Goal: Information Seeking & Learning: Find specific page/section

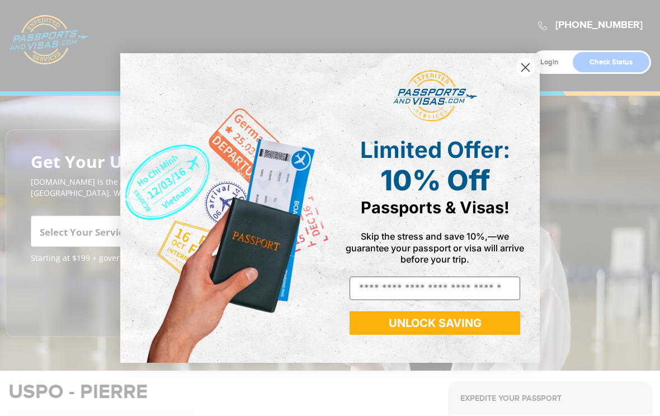
click at [516, 73] on icon "Close dialog" at bounding box center [526, 68] width 20 height 20
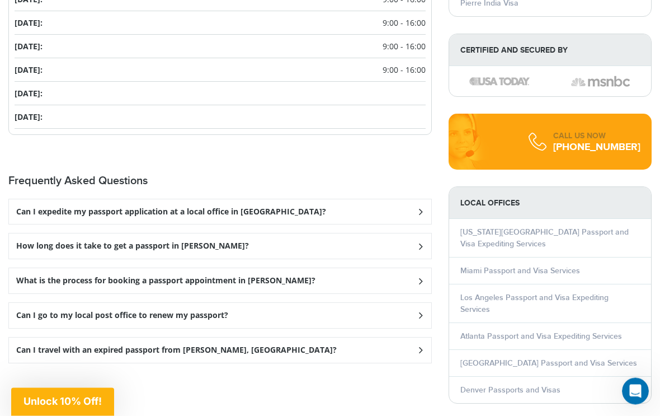
scroll to position [1302, 0]
click at [413, 199] on div "Can I expedite my passport application at a local office in [GEOGRAPHIC_DATA]?" at bounding box center [220, 211] width 422 height 25
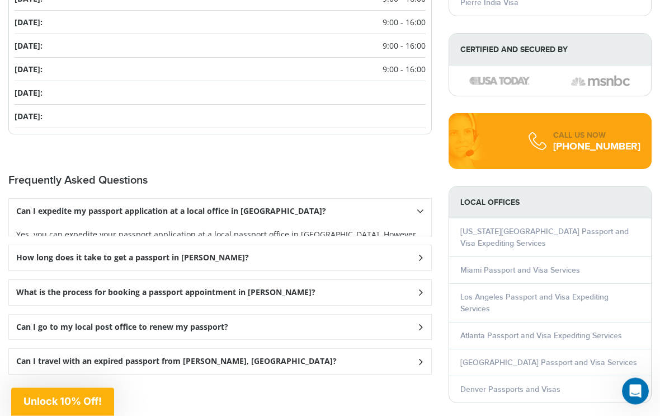
scroll to position [1303, 0]
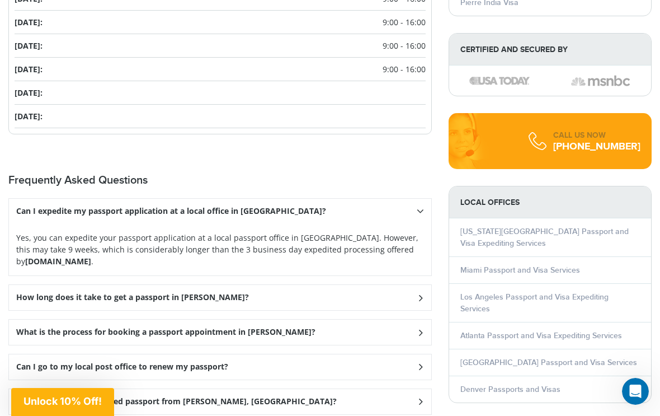
click at [421, 199] on div "Can I expedite my passport application at a local office in [GEOGRAPHIC_DATA]?" at bounding box center [220, 211] width 422 height 25
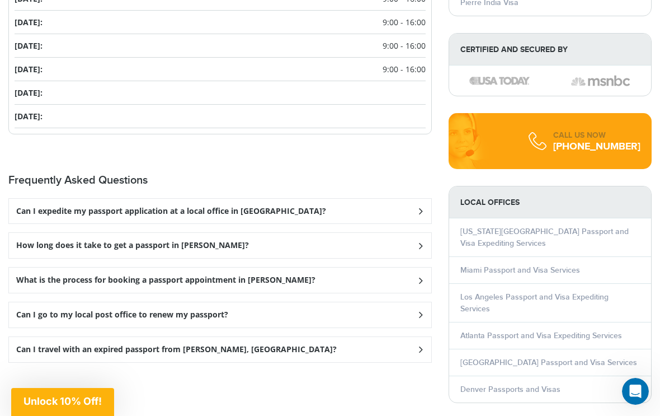
click at [419, 242] on icon at bounding box center [419, 245] width 11 height 7
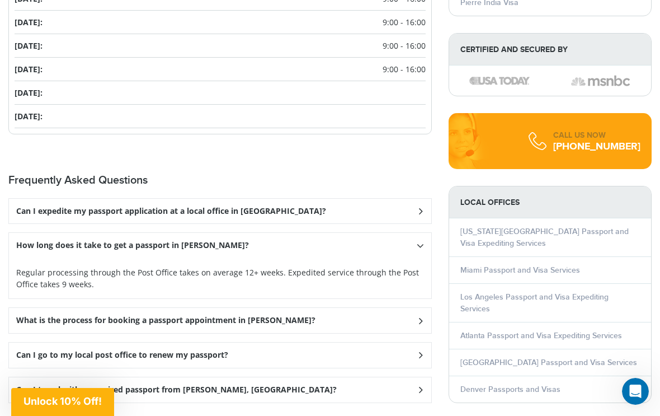
click at [422, 240] on icon at bounding box center [420, 245] width 7 height 11
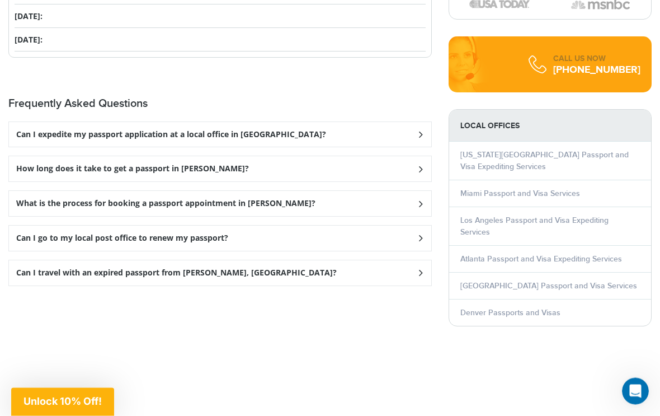
scroll to position [1380, 0]
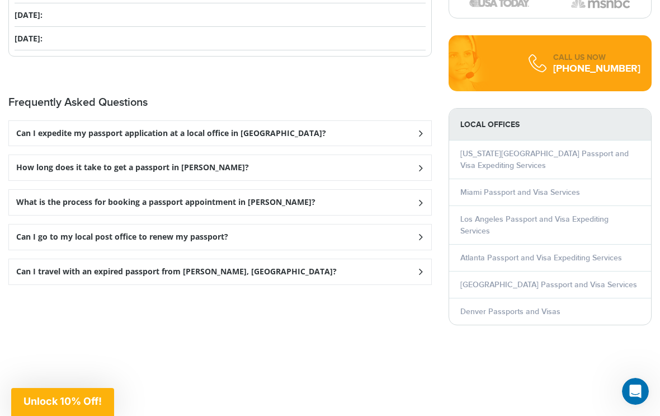
click at [416, 199] on icon at bounding box center [419, 202] width 11 height 7
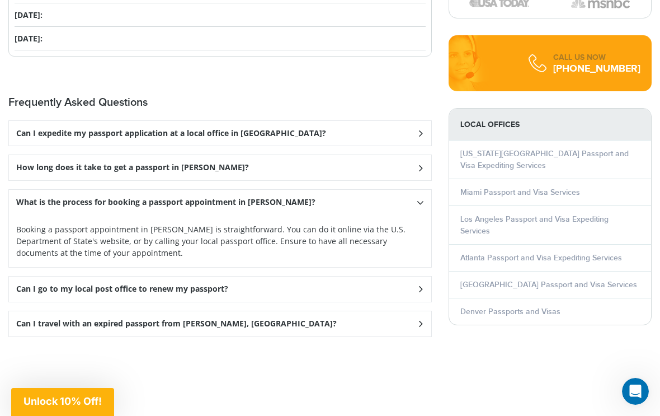
click at [418, 197] on icon at bounding box center [420, 202] width 7 height 11
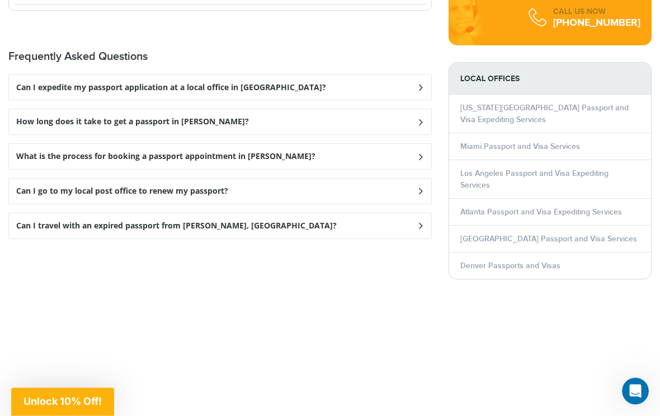
scroll to position [1426, 0]
click at [337, 307] on span at bounding box center [219, 306] width 423 height 119
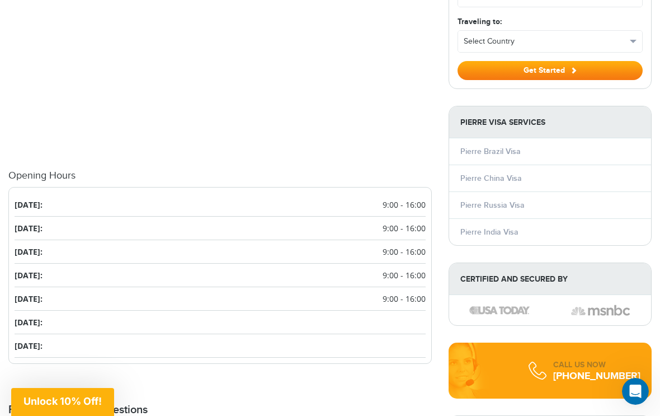
scroll to position [1071, 0]
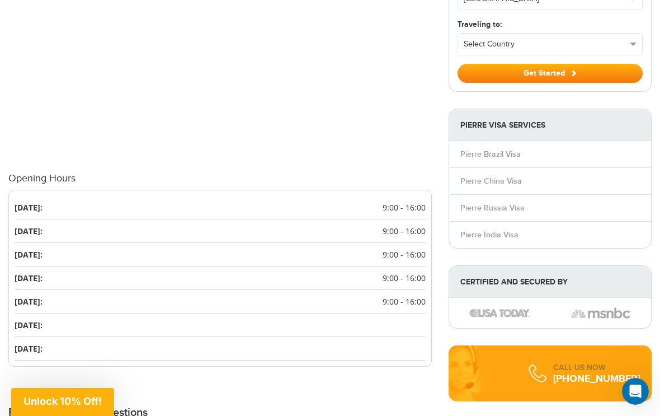
click at [532, 109] on strong "Pierre Visa Services" at bounding box center [550, 125] width 202 height 32
click at [645, 118] on strong "Pierre Visa Services" at bounding box center [550, 125] width 202 height 32
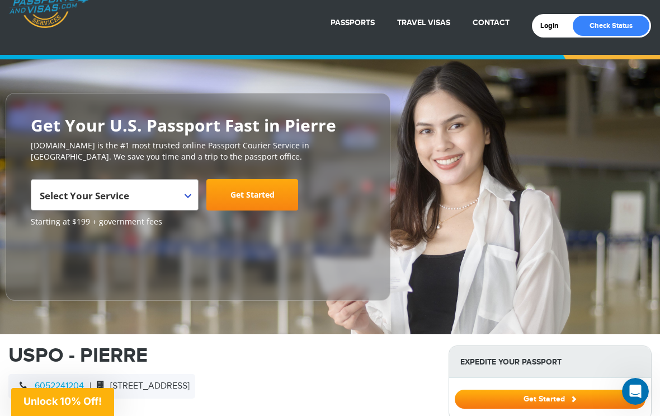
scroll to position [0, 0]
